Goal: Task Accomplishment & Management: Use online tool/utility

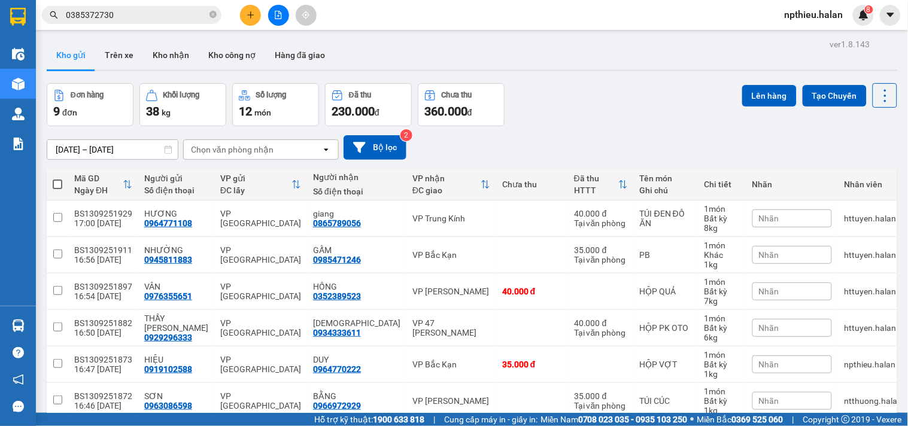
click at [585, 116] on section "Kết quả tìm kiếm ( 3 ) Bộ lọc Mã ĐH Trạng thái Món hàng Thu hộ Tổng cước Chưa c…" at bounding box center [454, 213] width 908 height 426
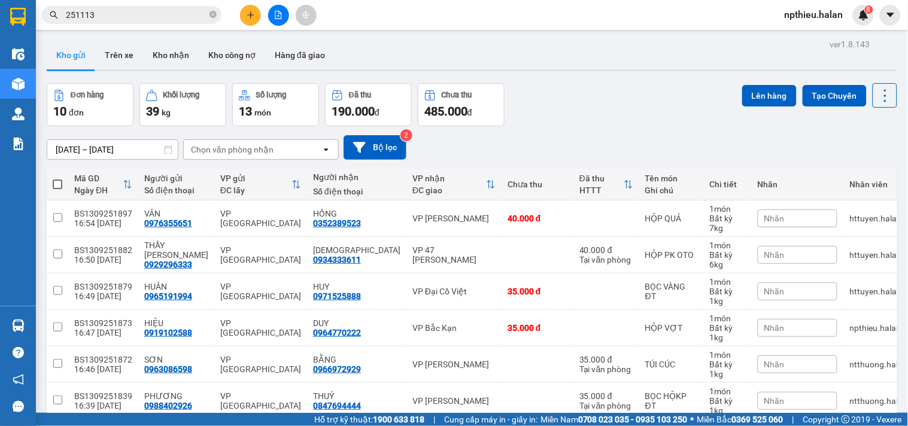
click at [617, 114] on section "Kết quả tìm kiếm ( 239 ) Bộ lọc Mã ĐH Trạng thái Món hàng Thu hộ Tổng cước Chưa…" at bounding box center [454, 213] width 908 height 426
drag, startPoint x: 876, startPoint y: 90, endPoint x: 876, endPoint y: 98, distance: 7.8
click at [876, 92] on icon at bounding box center [884, 95] width 17 height 17
click at [864, 166] on span "Làm mới" at bounding box center [857, 171] width 33 height 12
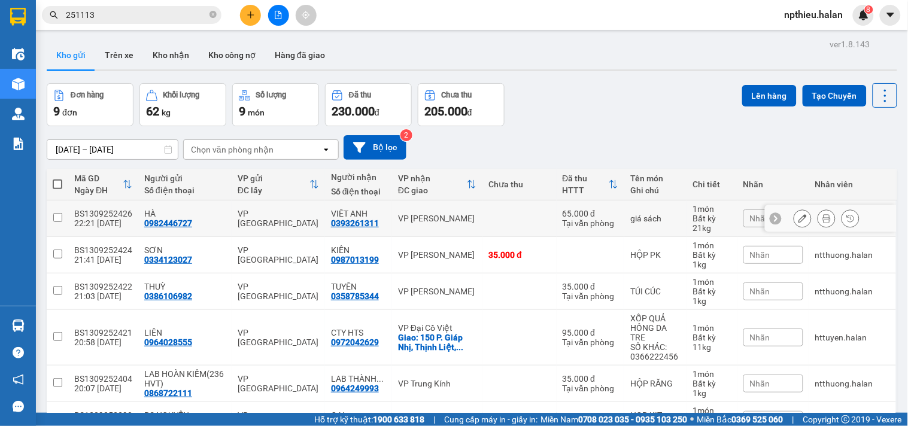
click at [822, 218] on icon at bounding box center [826, 218] width 8 height 8
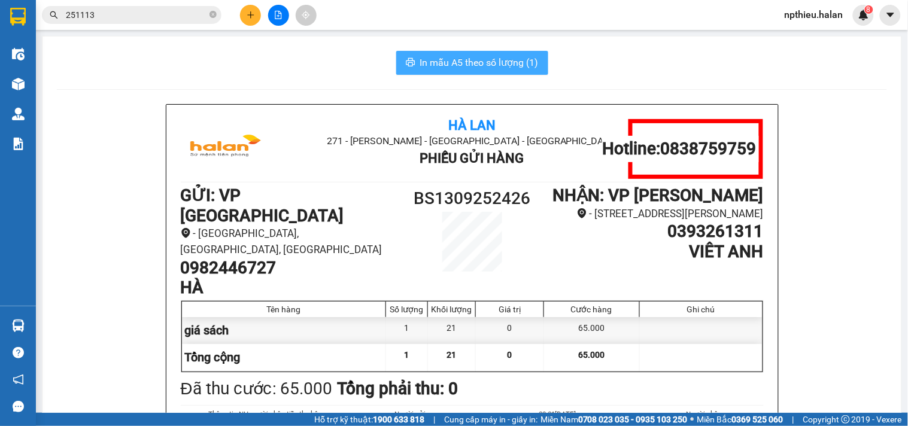
click at [510, 66] on span "In mẫu A5 theo số lượng (1)" at bounding box center [479, 62] width 118 height 15
